Goal: Book appointment/travel/reservation

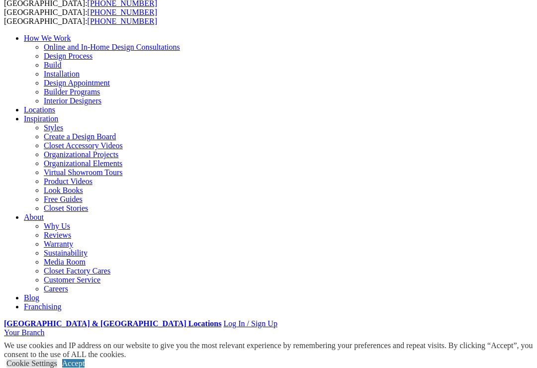
scroll to position [122, 0]
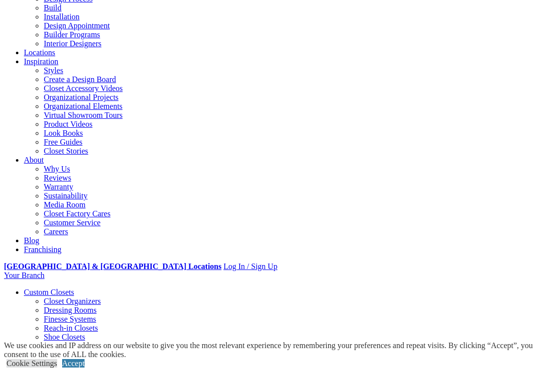
click at [85, 351] on link "Accept" at bounding box center [73, 363] width 22 height 8
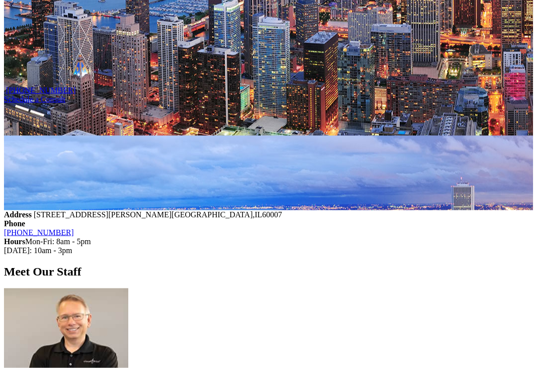
scroll to position [1086, 0]
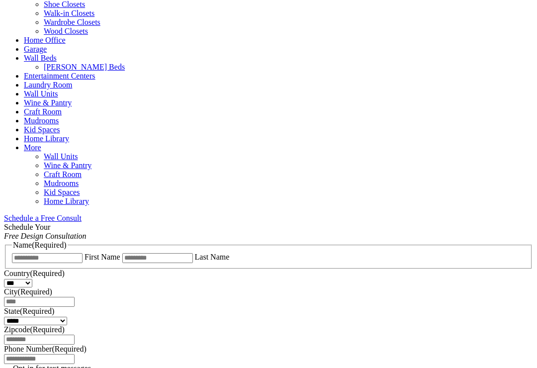
scroll to position [454, 0]
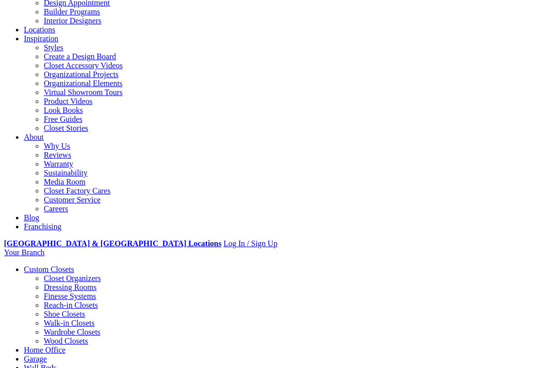
scroll to position [144, 0]
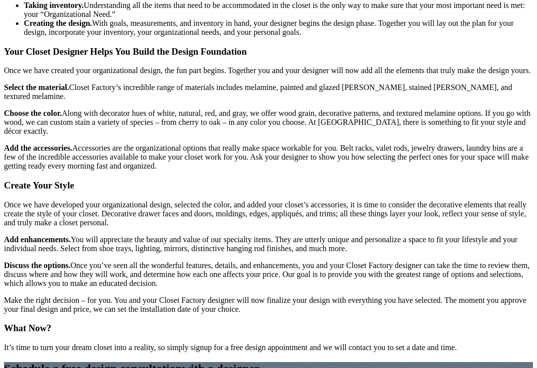
scroll to position [1451, 0]
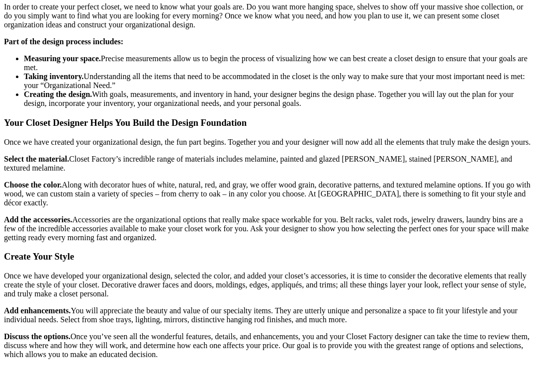
scroll to position [1120, 0]
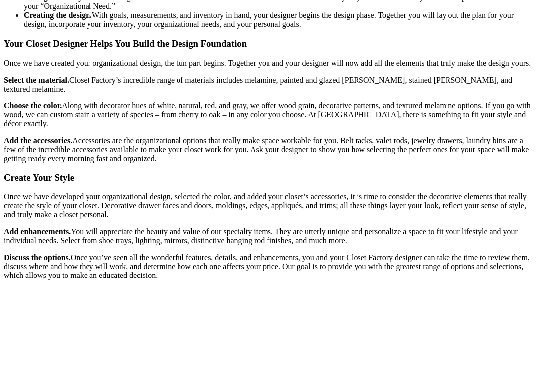
type input "******"
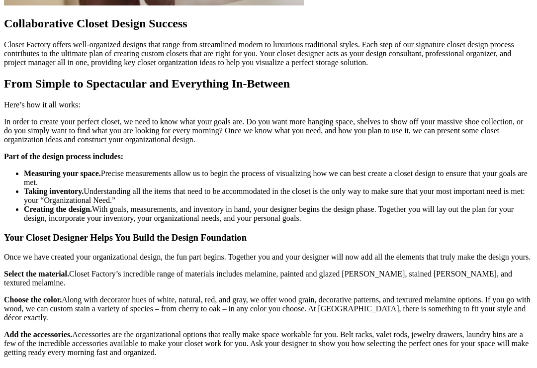
scroll to position [996, 0]
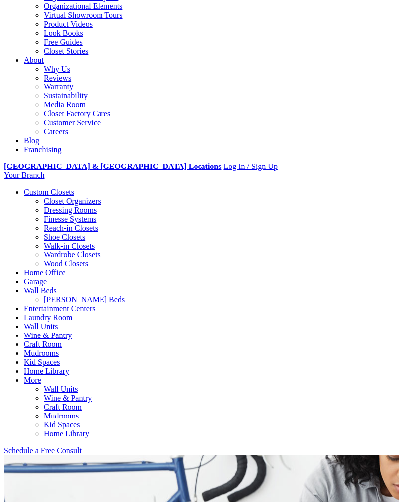
scroll to position [221, 0]
